Goal: Task Accomplishment & Management: Use online tool/utility

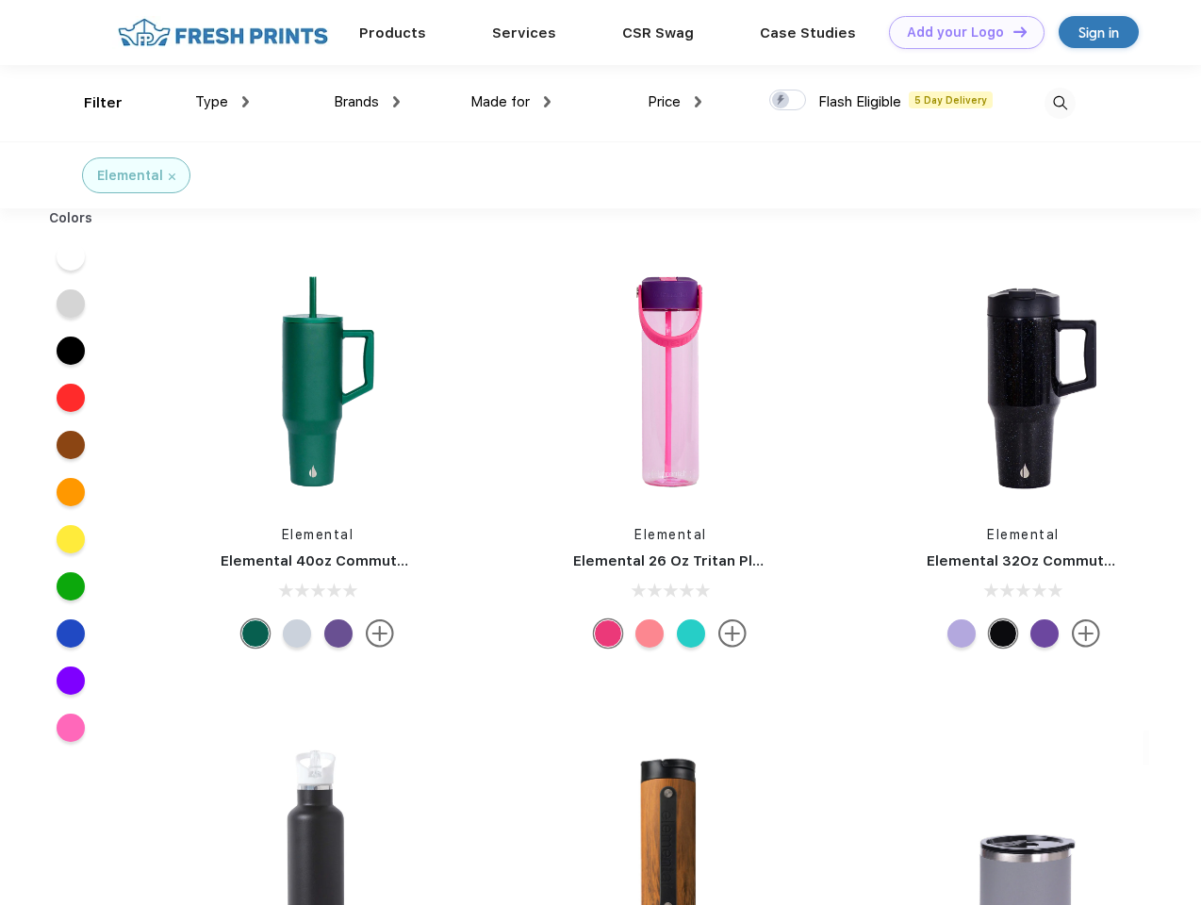
click at [960, 32] on link "Add your Logo Design Tool" at bounding box center [967, 32] width 156 height 33
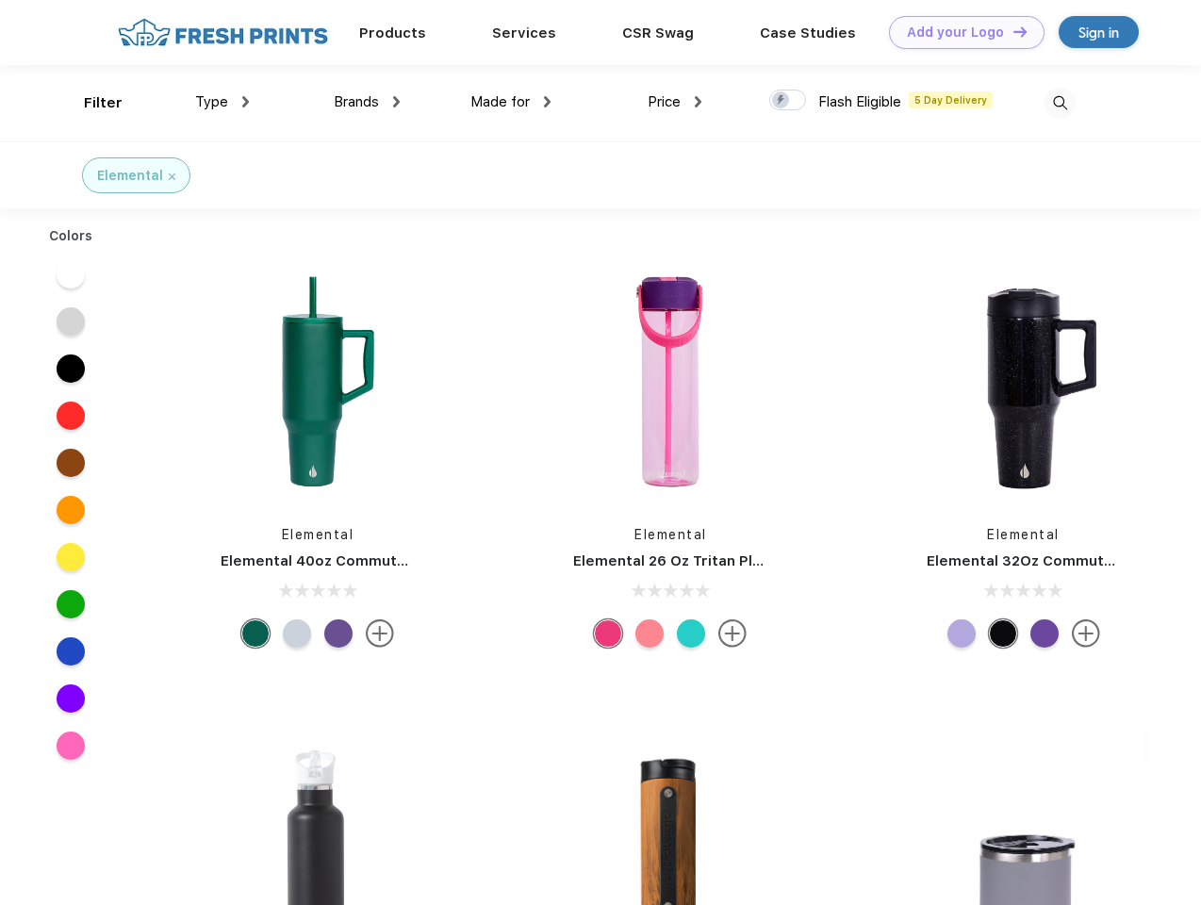
click at [0, 0] on div "Design Tool" at bounding box center [0, 0] width 0 height 0
click at [1011, 31] on link "Add your Logo Design Tool" at bounding box center [967, 32] width 156 height 33
click at [90, 103] on div "Filter" at bounding box center [103, 103] width 39 height 22
click at [222, 102] on span "Type" at bounding box center [211, 101] width 33 height 17
click at [367, 102] on span "Brands" at bounding box center [356, 101] width 45 height 17
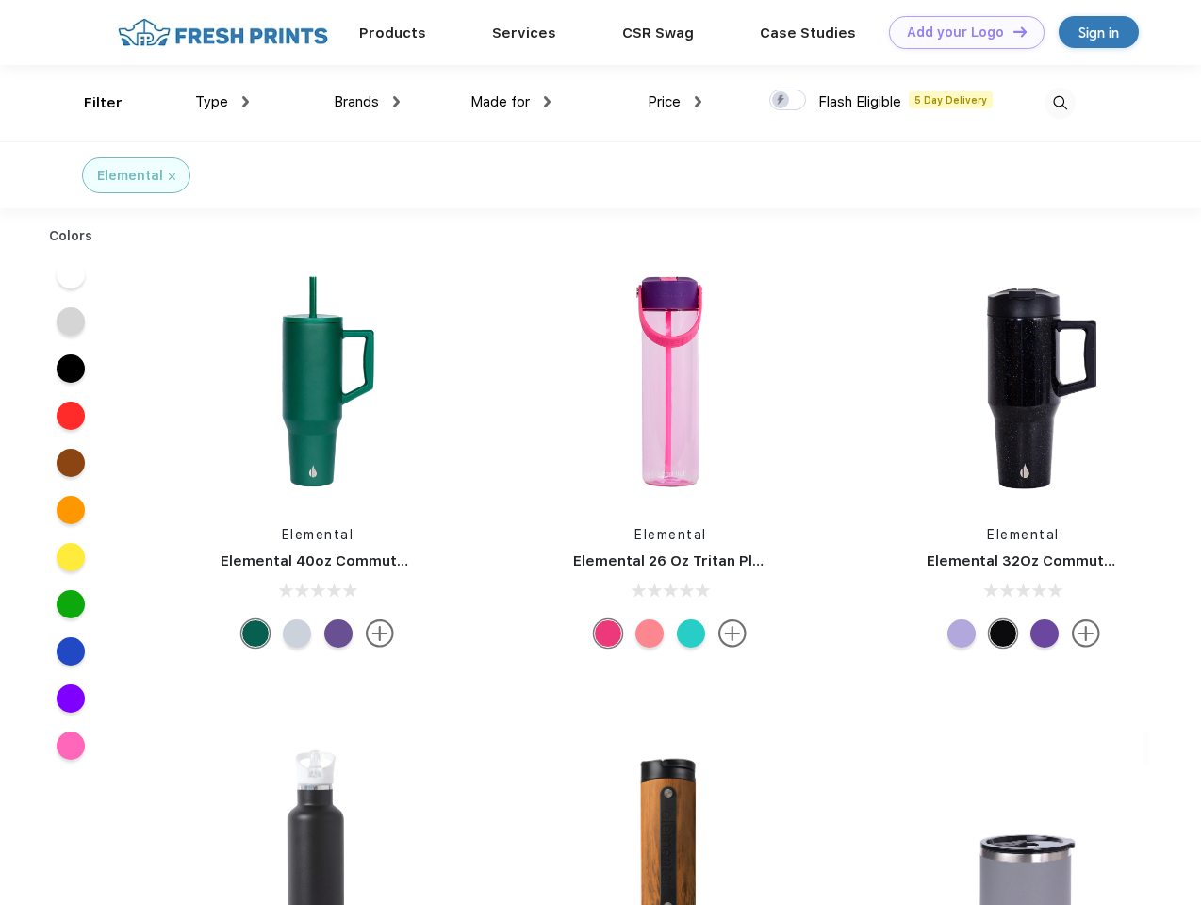
click at [511, 102] on span "Made for" at bounding box center [499, 101] width 59 height 17
click at [675, 102] on span "Price" at bounding box center [664, 101] width 33 height 17
click at [788, 101] on div at bounding box center [787, 100] width 37 height 21
click at [781, 101] on input "checkbox" at bounding box center [775, 95] width 12 height 12
click at [1059, 103] on img at bounding box center [1059, 103] width 31 height 31
